Goal: Book appointment/travel/reservation

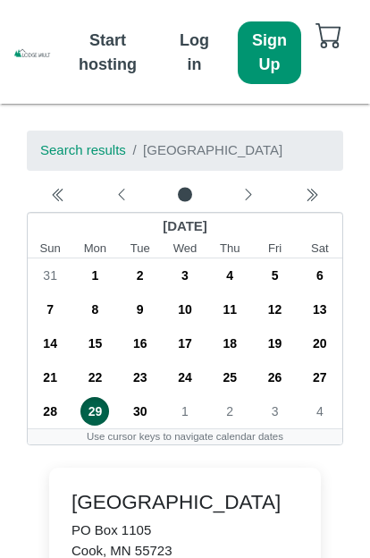
click at [247, 197] on icon "chevron left" at bounding box center [248, 195] width 14 height 14
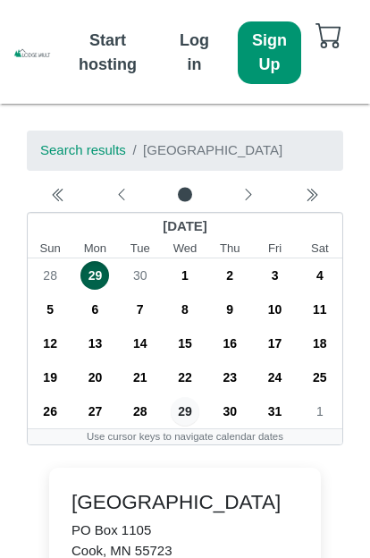
click at [249, 197] on icon "chevron left" at bounding box center [248, 195] width 14 height 14
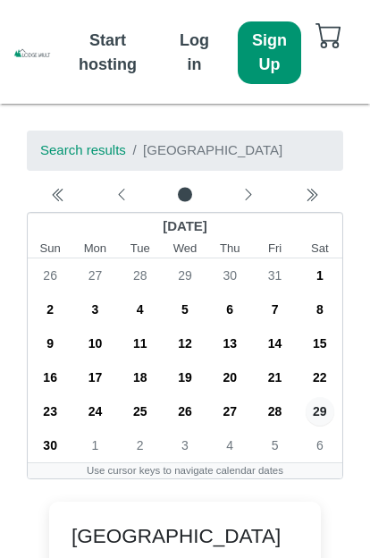
click at [250, 194] on icon "chevron left" at bounding box center [248, 195] width 6 height 12
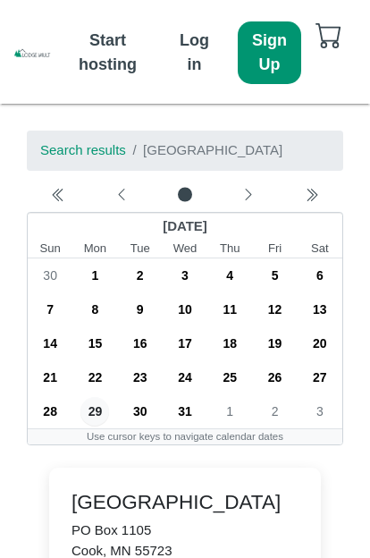
click at [252, 195] on icon "chevron left" at bounding box center [248, 195] width 14 height 14
click at [258, 194] on div "Next month" at bounding box center [248, 197] width 56 height 18
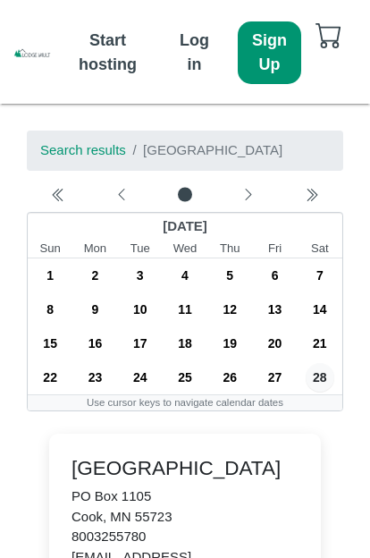
click at [244, 202] on icon "chevron left" at bounding box center [248, 195] width 14 height 14
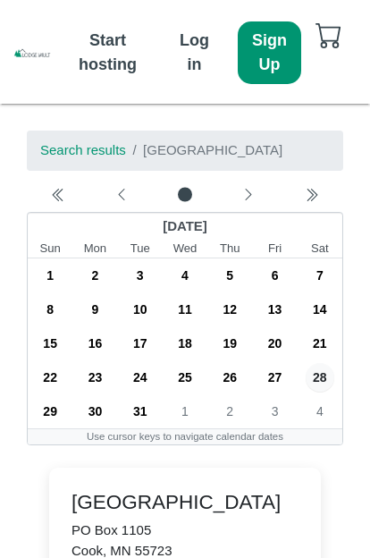
click at [244, 196] on icon "chevron left" at bounding box center [248, 195] width 14 height 14
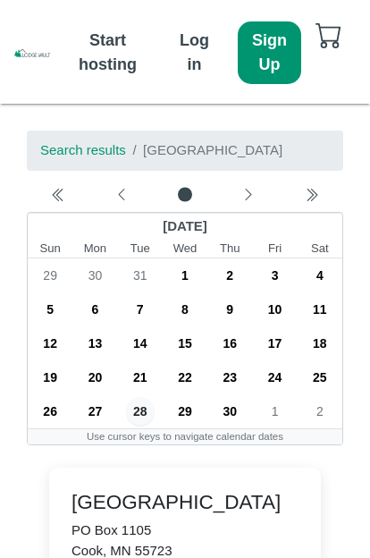
click at [252, 199] on icon "chevron left" at bounding box center [248, 195] width 14 height 14
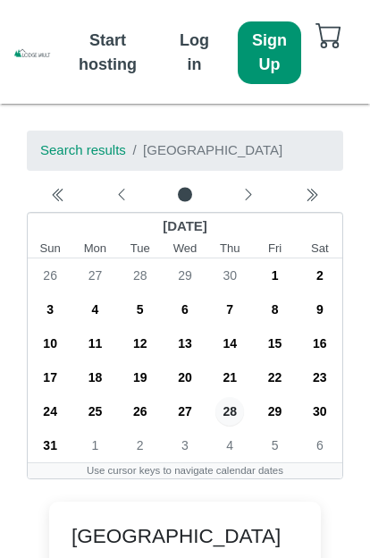
click at [248, 199] on icon "chevron left" at bounding box center [248, 195] width 6 height 12
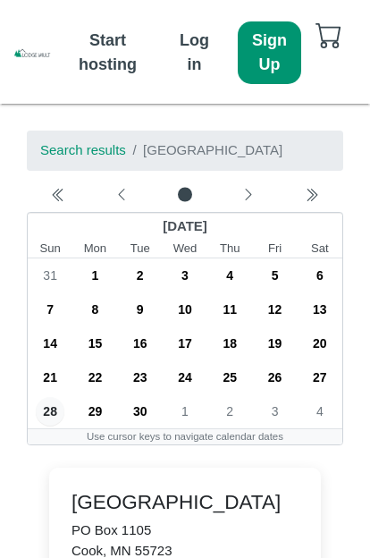
click at [242, 206] on button "Next month" at bounding box center [247, 196] width 63 height 24
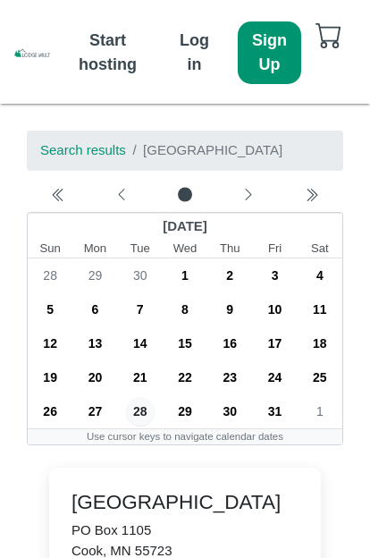
click at [250, 199] on icon "chevron left" at bounding box center [248, 195] width 14 height 14
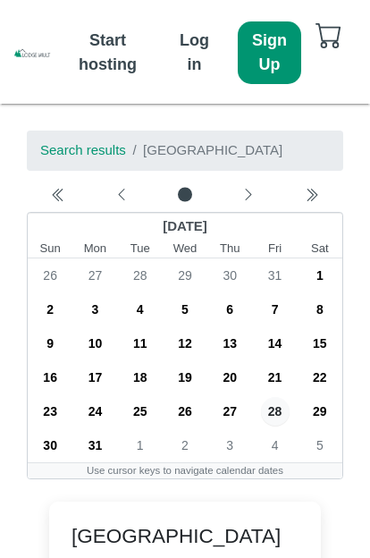
click at [256, 198] on div "Next month" at bounding box center [248, 197] width 56 height 18
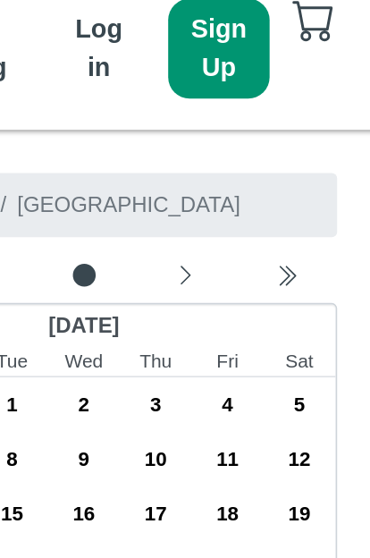
click at [241, 188] on icon "chevron left" at bounding box center [248, 195] width 14 height 14
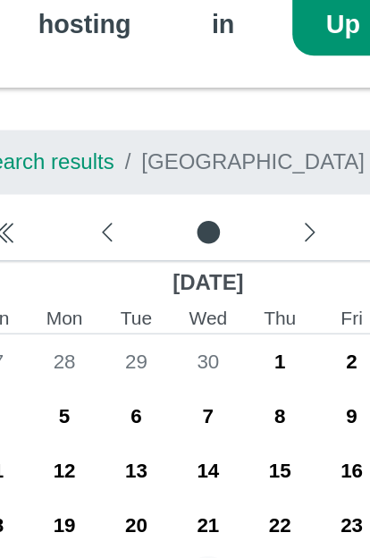
click at [119, 189] on icon "chevron left" at bounding box center [122, 195] width 6 height 12
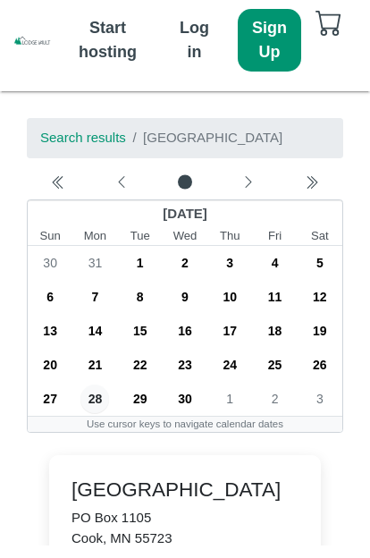
scroll to position [13, 0]
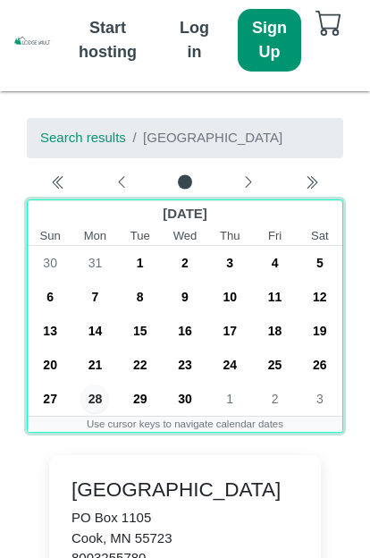
click at [233, 296] on span "10" at bounding box center [230, 297] width 29 height 29
click at [48, 331] on span "13" at bounding box center [50, 331] width 29 height 29
click at [233, 297] on span "10" at bounding box center [230, 297] width 29 height 29
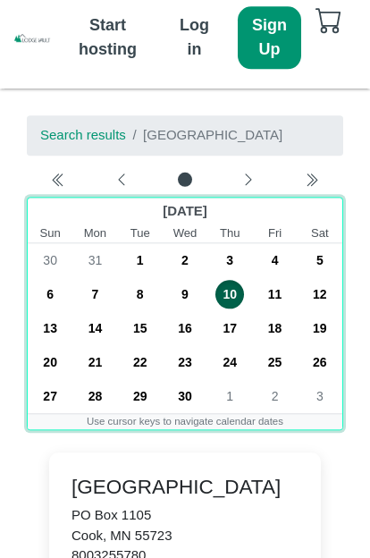
scroll to position [15, 0]
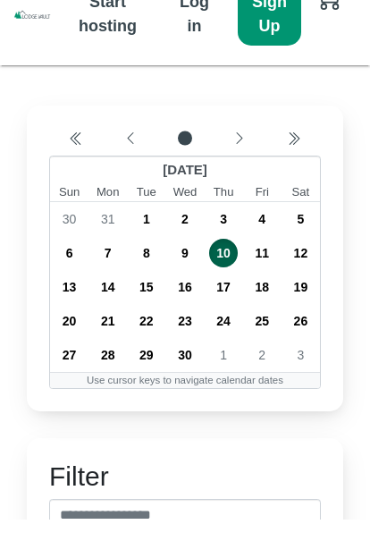
scroll to position [38, 0]
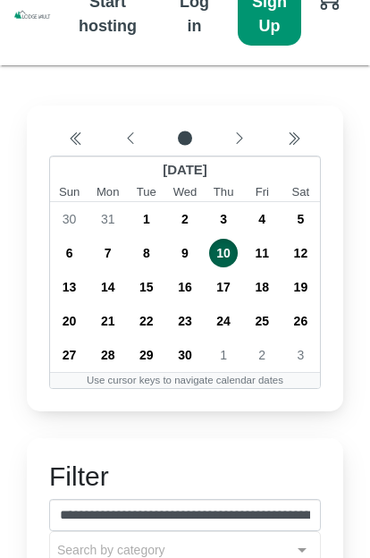
type input "**********"
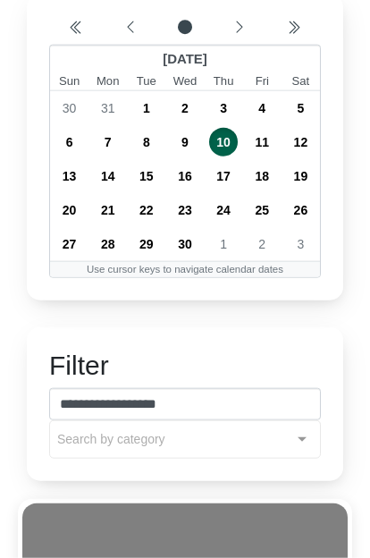
scroll to position [25, 0]
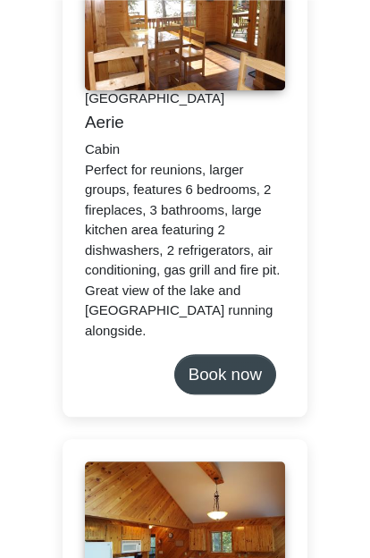
scroll to position [637, 0]
